Goal: Navigation & Orientation: Find specific page/section

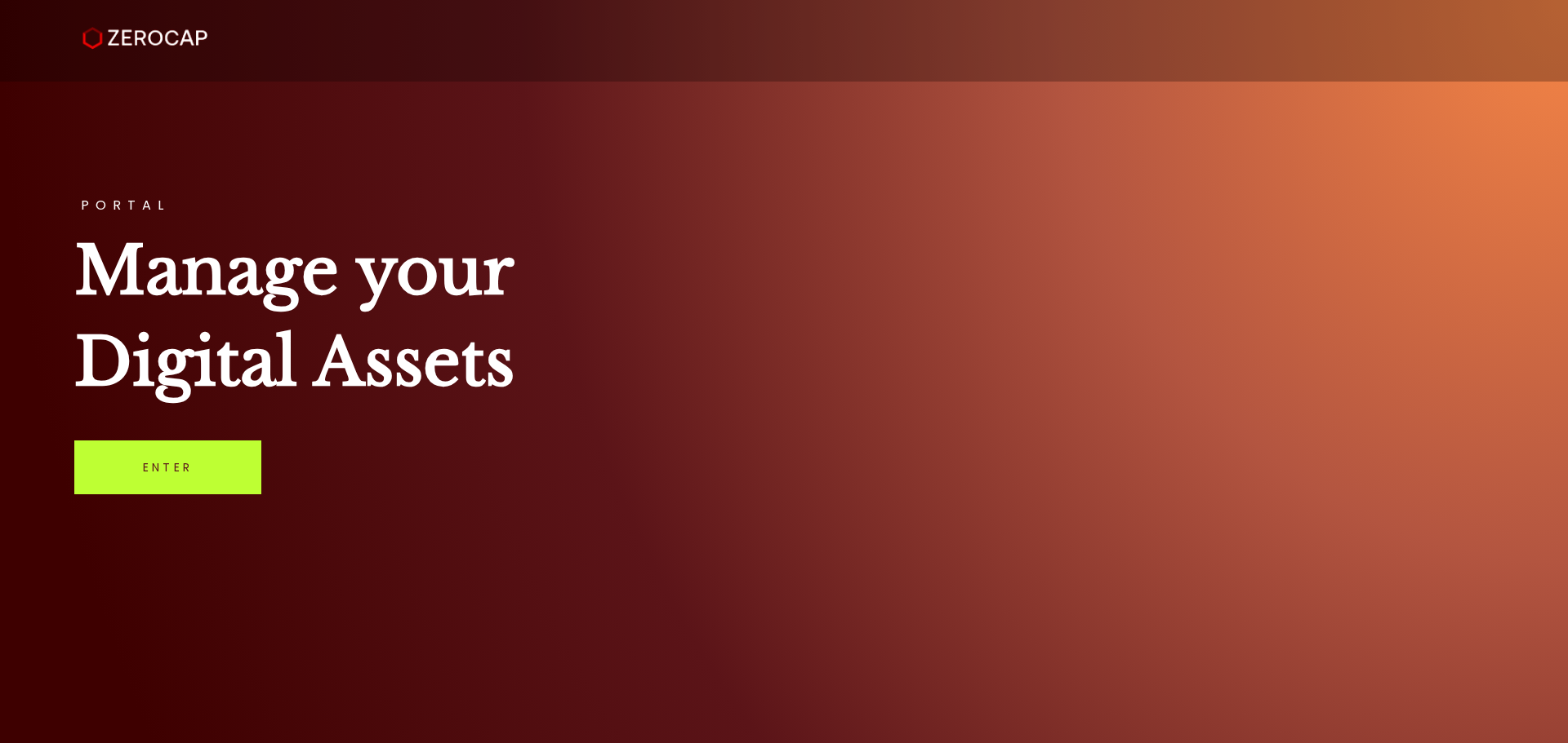
click at [152, 479] on link "Enter" at bounding box center [168, 468] width 187 height 53
